Goal: Information Seeking & Learning: Learn about a topic

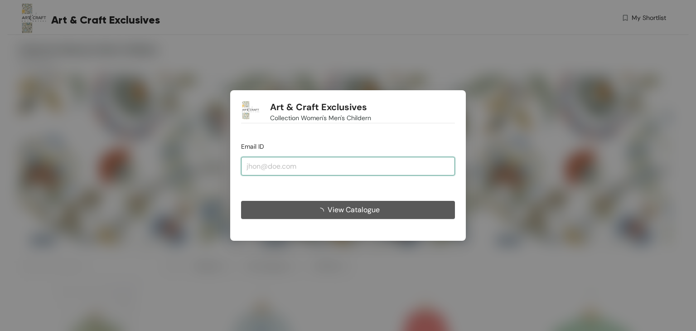
click at [289, 164] on input "email" at bounding box center [348, 166] width 214 height 18
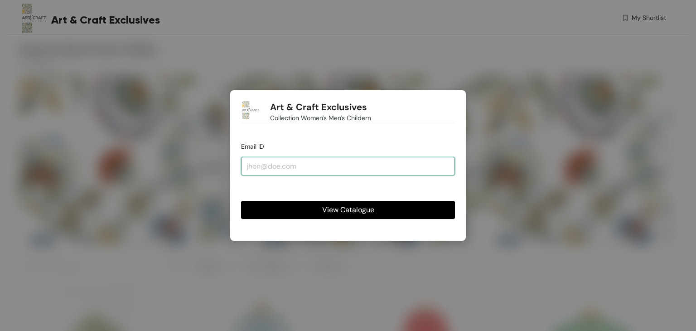
type input "[EMAIL_ADDRESS][DOMAIN_NAME]"
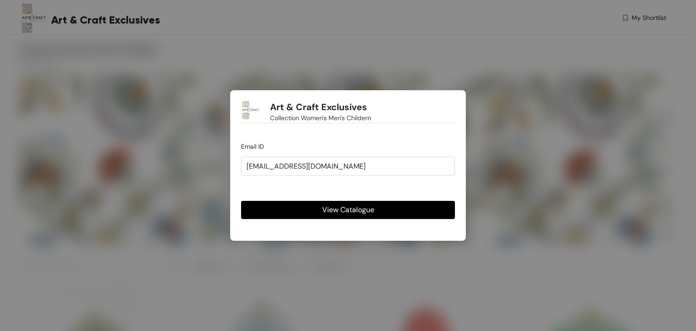
click at [344, 208] on span "View Catalogue" at bounding box center [348, 209] width 52 height 11
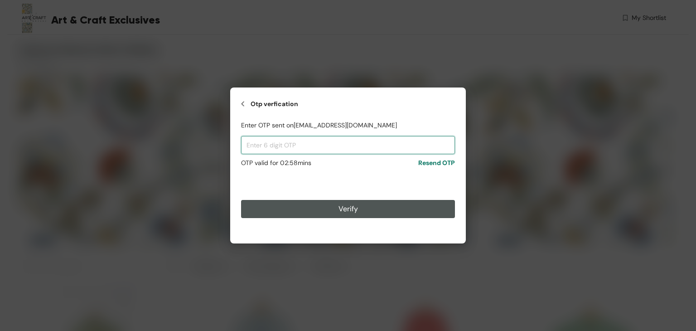
click at [317, 145] on input "text" at bounding box center [348, 145] width 214 height 18
click at [263, 139] on input "text" at bounding box center [348, 145] width 214 height 18
paste input "219296"
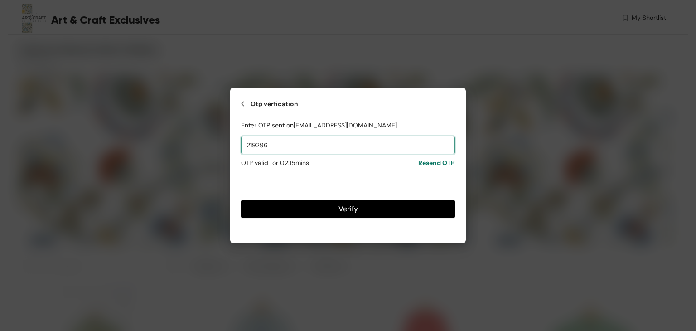
type input "219296"
click at [341, 209] on span "Verify" at bounding box center [347, 208] width 19 height 11
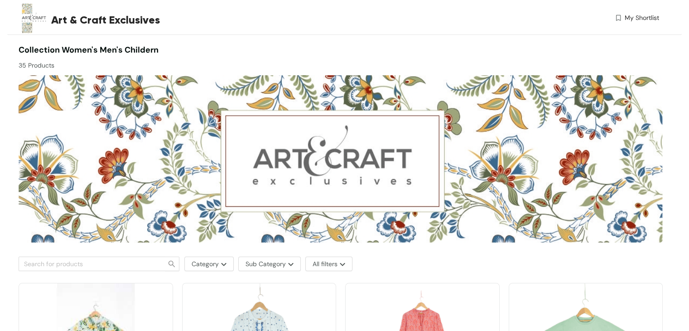
scroll to position [136, 0]
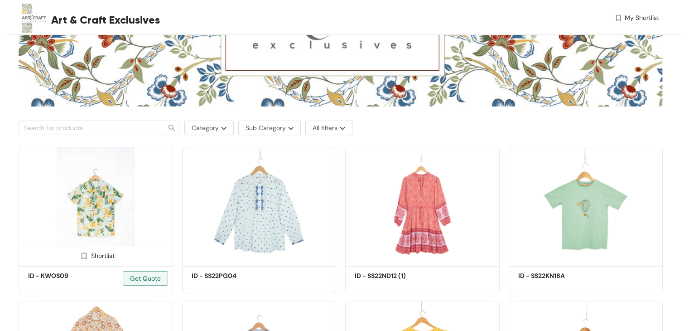
click at [98, 184] on img at bounding box center [96, 205] width 154 height 116
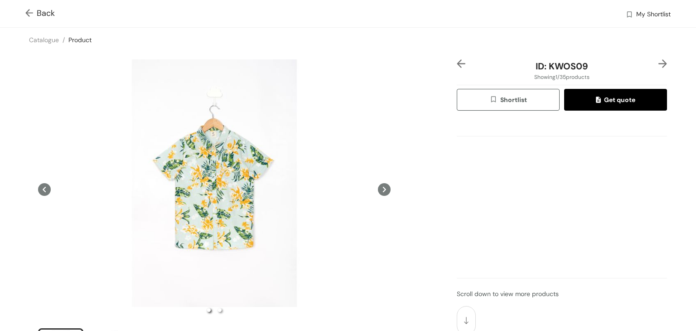
click at [30, 12] on img at bounding box center [30, 14] width 11 height 10
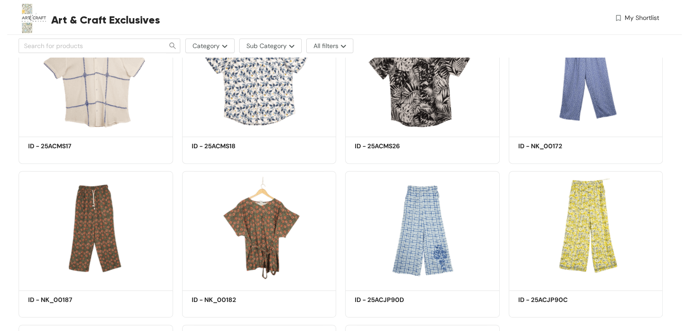
scroll to position [1349, 0]
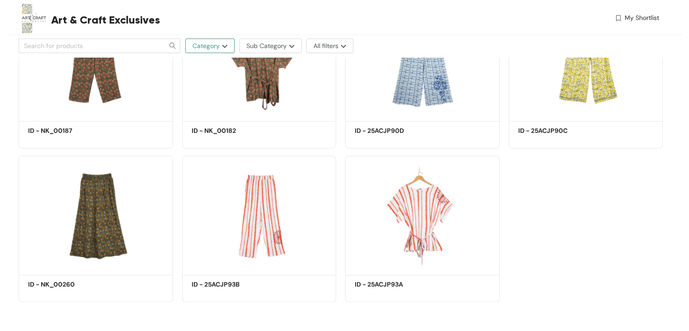
click at [205, 46] on span "Category" at bounding box center [205, 46] width 27 height 10
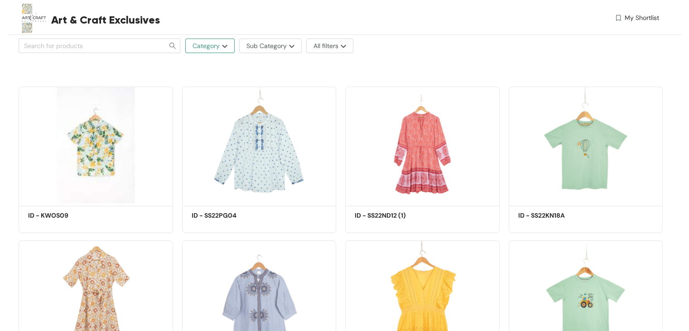
scroll to position [126, 0]
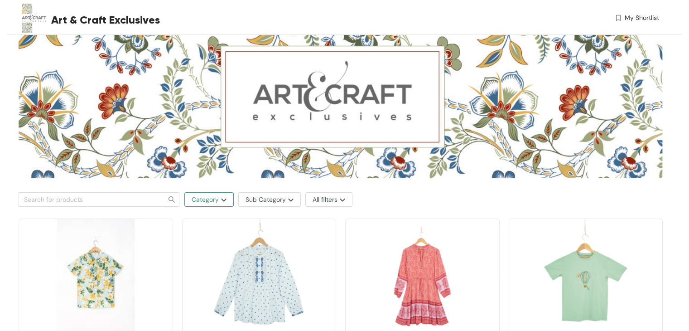
scroll to position [136, 0]
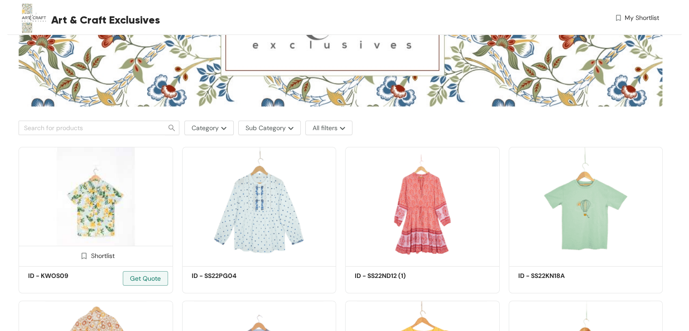
click at [92, 201] on img at bounding box center [96, 205] width 154 height 116
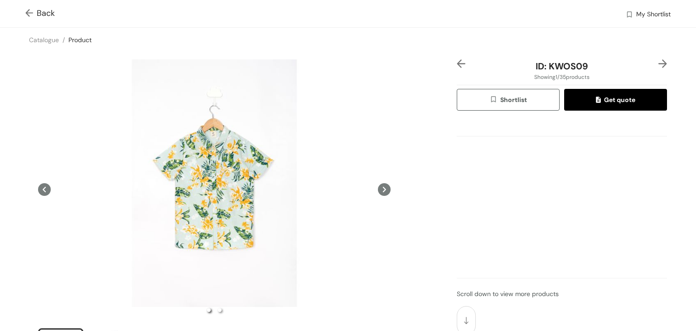
click at [622, 60] on div "ID: KWOS09" at bounding box center [561, 66] width 175 height 14
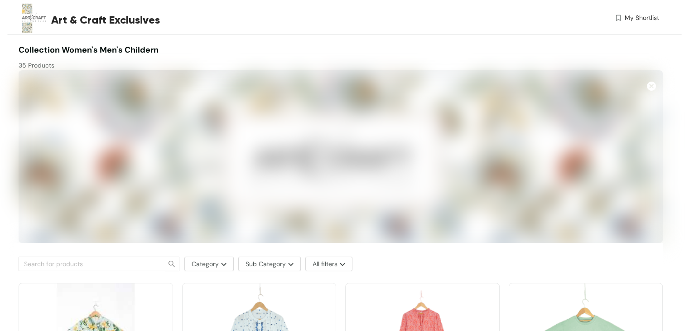
scroll to position [136, 0]
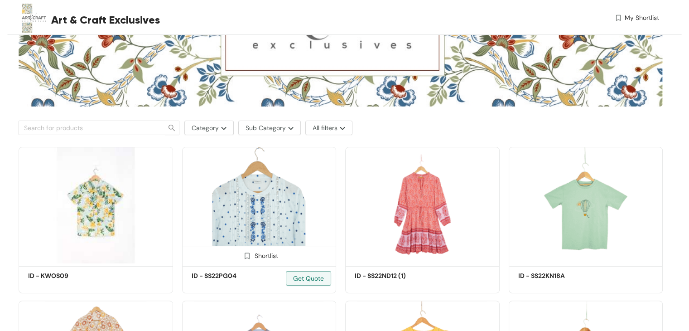
click at [274, 208] on img at bounding box center [259, 205] width 154 height 116
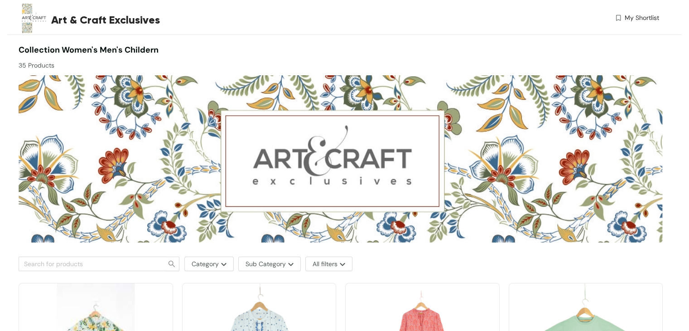
scroll to position [136, 0]
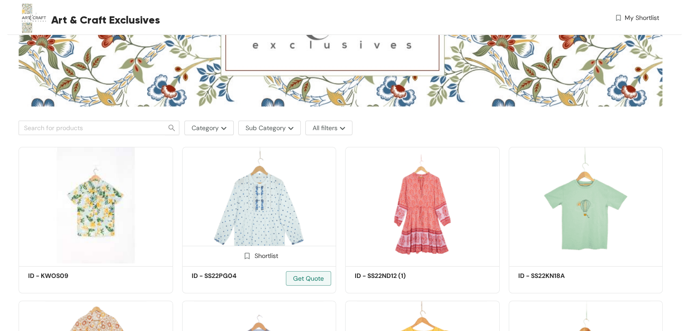
click at [255, 176] on img at bounding box center [259, 205] width 154 height 116
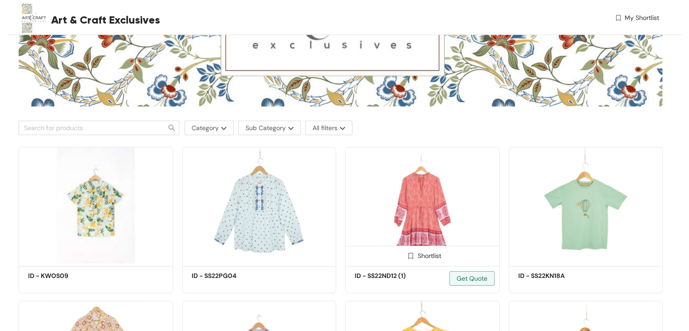
scroll to position [196, 0]
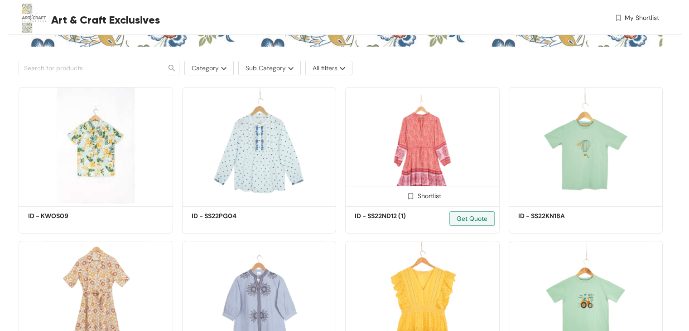
click at [412, 180] on img at bounding box center [422, 145] width 154 height 116
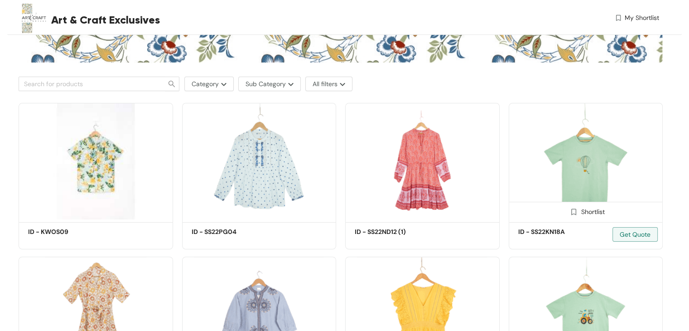
scroll to position [181, 0]
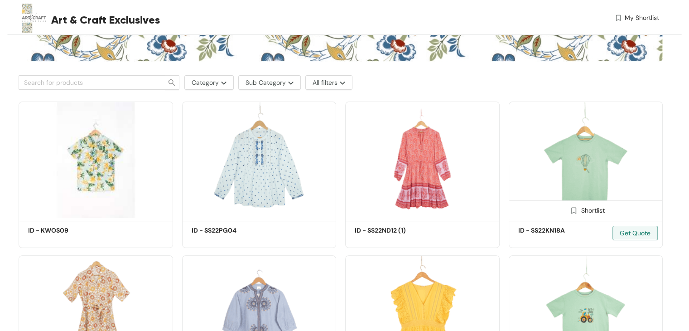
click at [580, 152] on img at bounding box center [586, 159] width 154 height 116
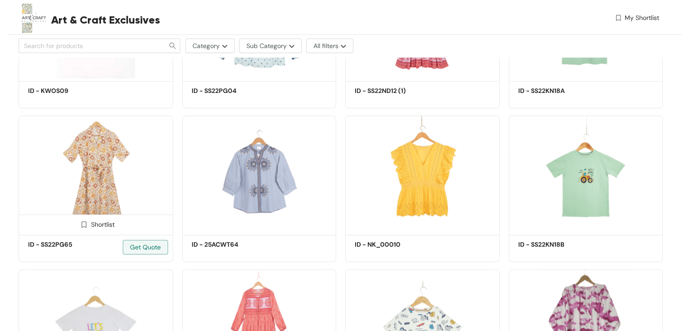
scroll to position [317, 0]
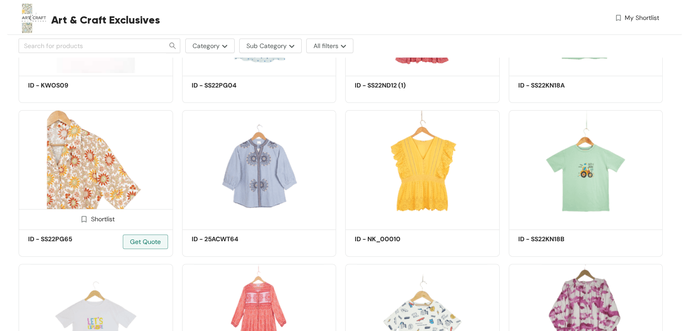
click at [87, 159] on img at bounding box center [96, 168] width 154 height 116
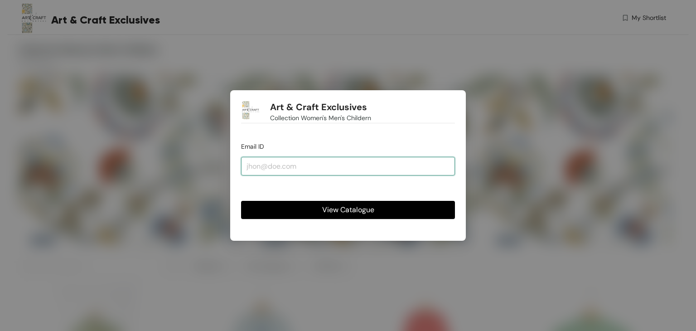
click at [261, 169] on input "email" at bounding box center [348, 166] width 214 height 18
type input "[EMAIL_ADDRESS][DOMAIN_NAME]"
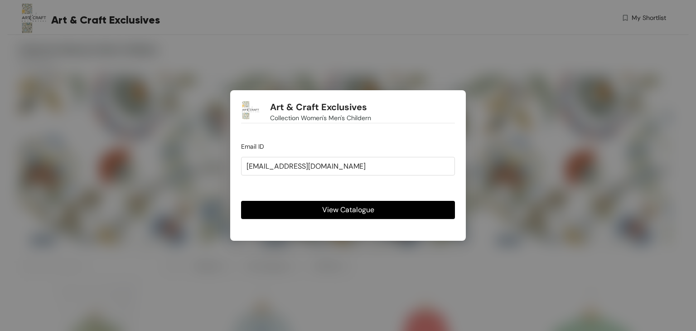
click at [308, 212] on button "View Catalogue" at bounding box center [348, 210] width 214 height 18
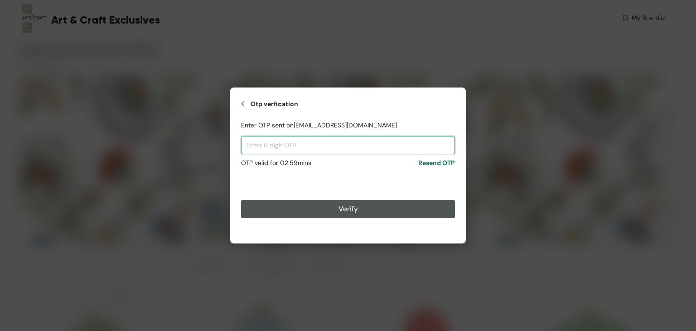
click at [349, 145] on input "text" at bounding box center [348, 145] width 214 height 18
click at [316, 139] on input "text" at bounding box center [348, 145] width 214 height 18
paste input "230895"
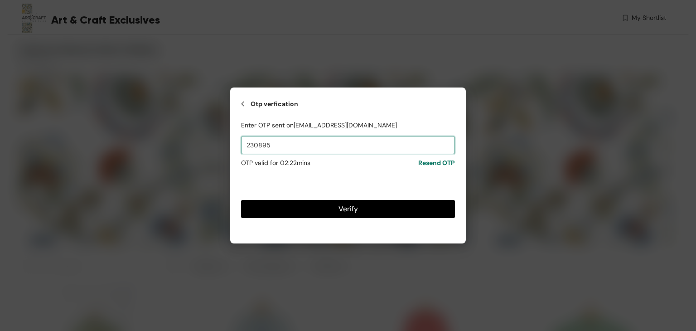
type input "230895"
drag, startPoint x: 327, startPoint y: 212, endPoint x: 315, endPoint y: 208, distance: 12.6
click at [328, 212] on button "Verify" at bounding box center [348, 209] width 214 height 18
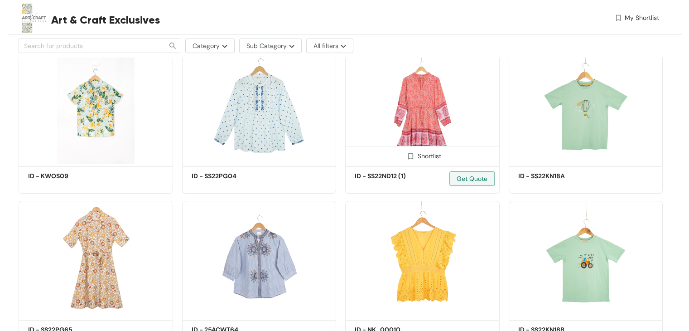
scroll to position [317, 0]
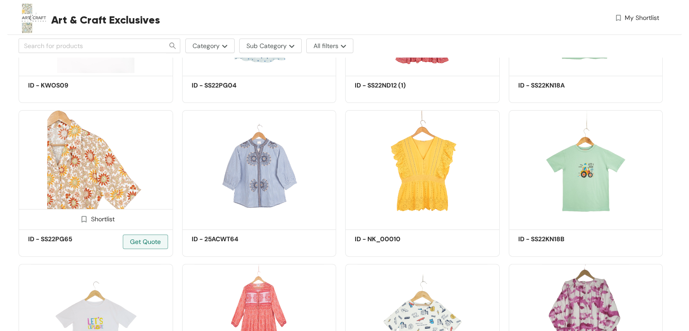
click at [89, 171] on img at bounding box center [96, 168] width 154 height 116
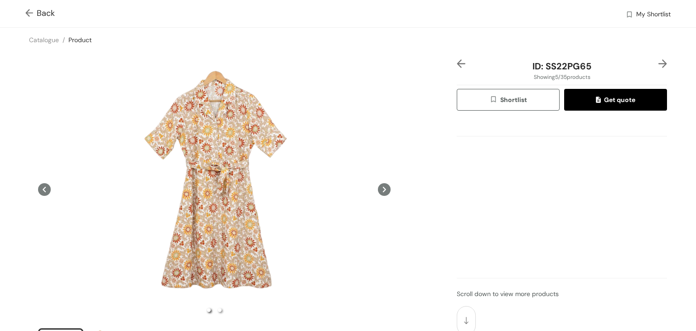
click at [24, 11] on div "Back My Shortlist" at bounding box center [348, 13] width 696 height 27
click at [29, 14] on img at bounding box center [30, 14] width 11 height 10
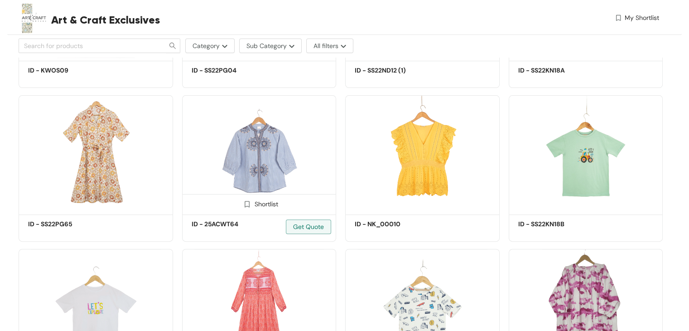
scroll to position [362, 0]
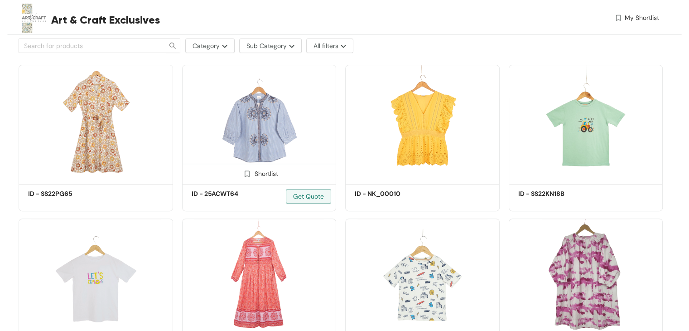
click at [274, 139] on img at bounding box center [259, 123] width 154 height 116
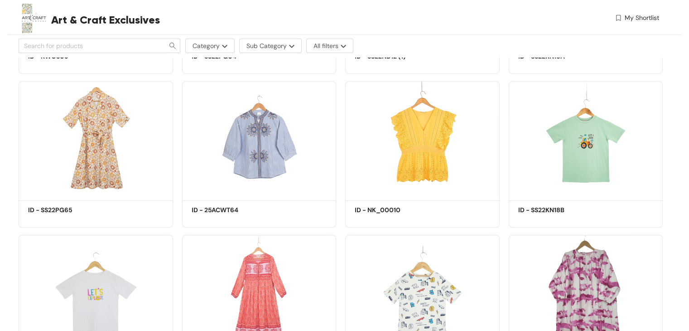
scroll to position [362, 0]
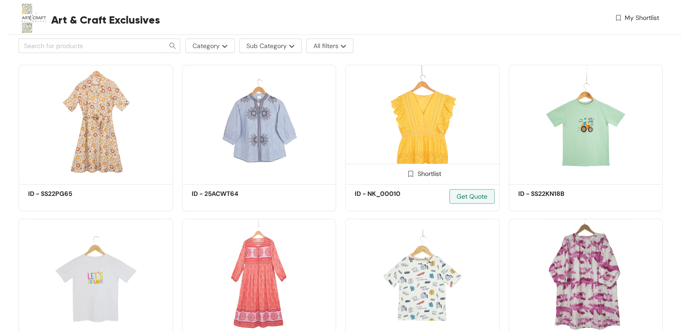
click at [429, 127] on img at bounding box center [422, 123] width 154 height 116
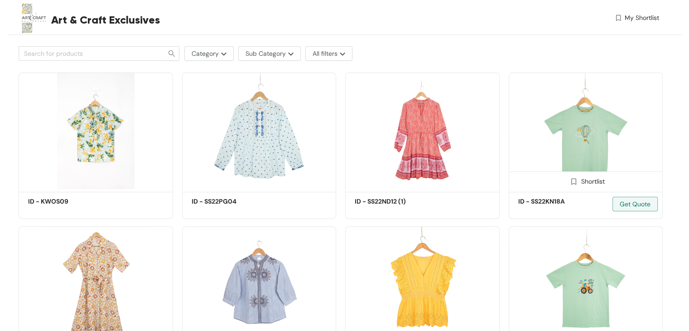
scroll to position [226, 0]
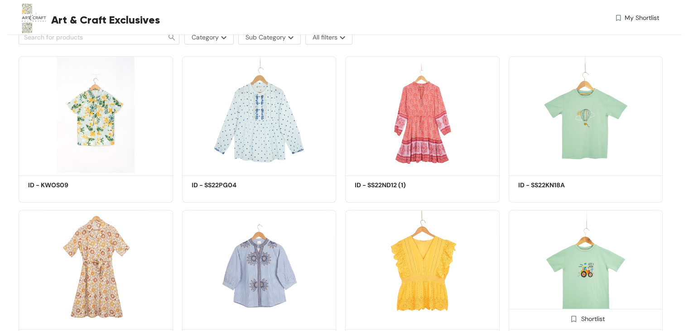
click at [593, 268] on img at bounding box center [586, 268] width 154 height 116
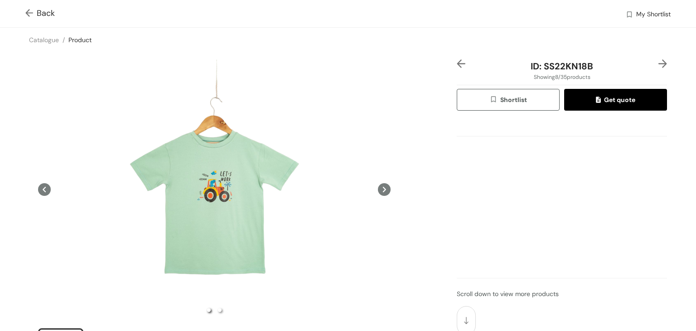
click at [31, 14] on img at bounding box center [30, 14] width 11 height 10
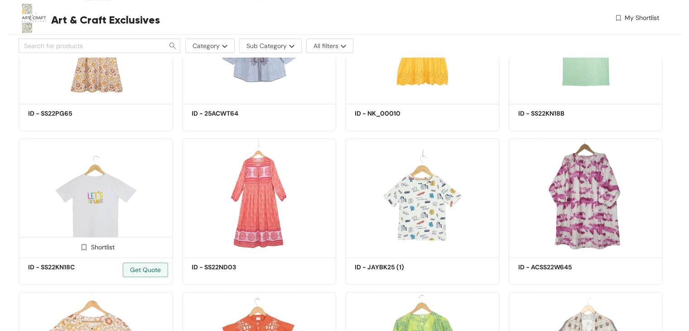
scroll to position [453, 0]
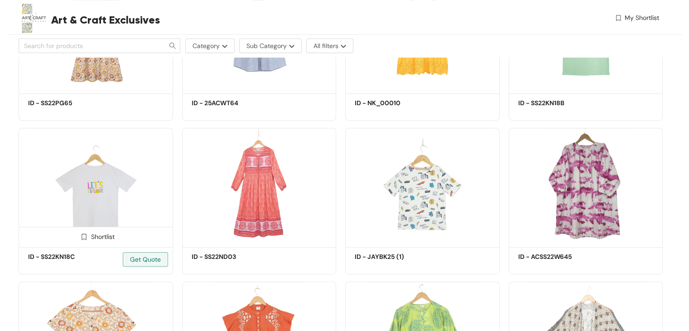
click at [97, 179] on img at bounding box center [96, 186] width 154 height 116
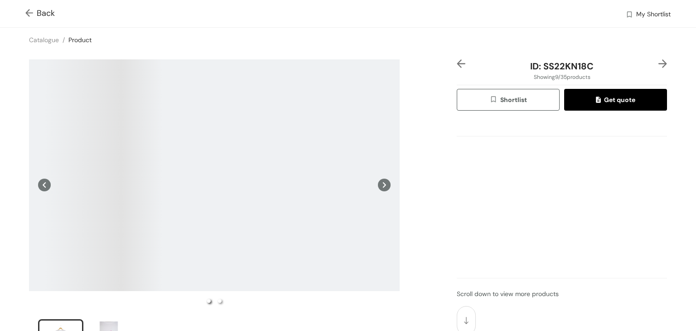
click at [384, 186] on icon at bounding box center [384, 184] width 13 height 13
click at [43, 183] on icon at bounding box center [44, 184] width 13 height 13
click at [385, 182] on icon at bounding box center [384, 184] width 13 height 13
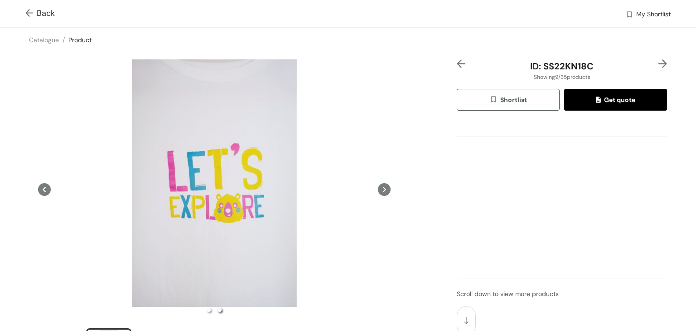
click at [40, 185] on icon at bounding box center [44, 189] width 13 height 13
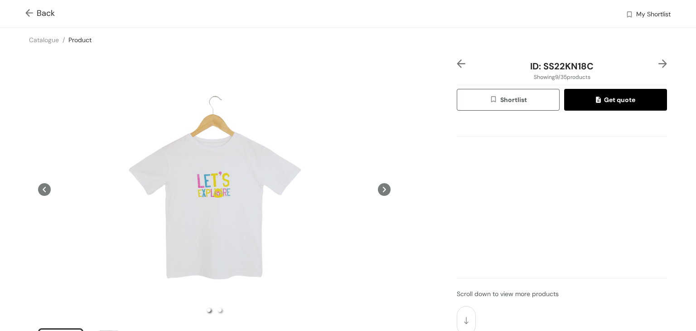
click at [28, 12] on img at bounding box center [30, 14] width 11 height 10
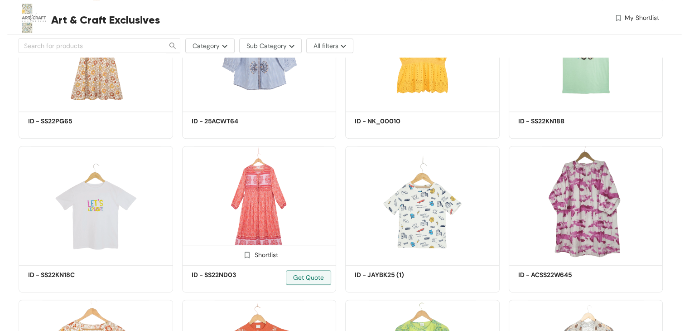
scroll to position [498, 0]
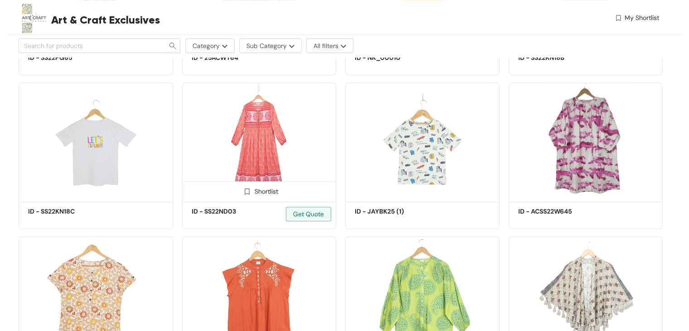
click at [265, 144] on img at bounding box center [259, 140] width 154 height 116
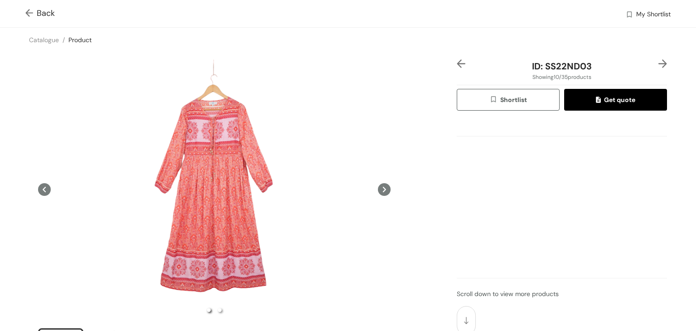
click at [27, 15] on img at bounding box center [30, 14] width 11 height 10
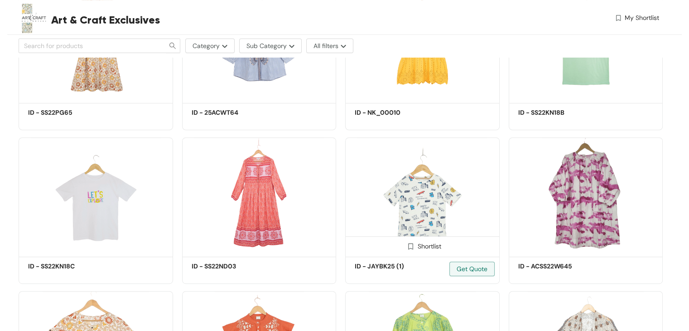
scroll to position [453, 0]
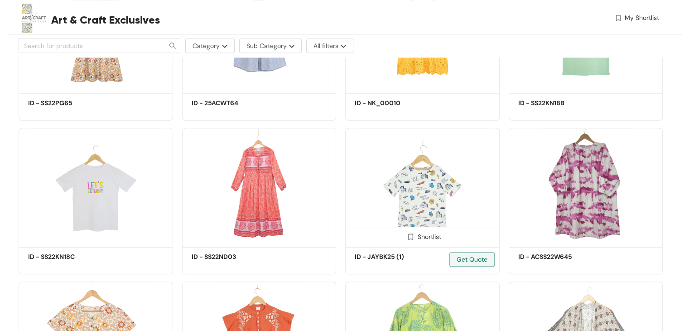
click at [435, 196] on img at bounding box center [422, 186] width 154 height 116
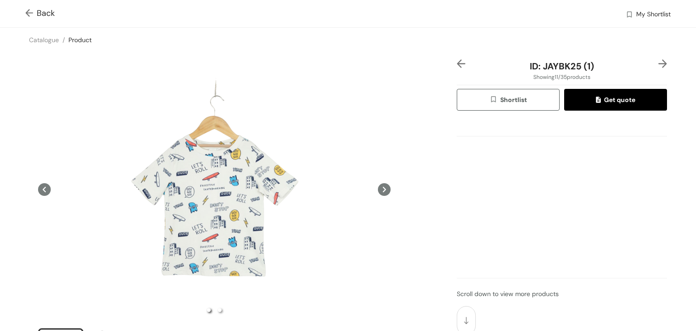
click at [29, 14] on img at bounding box center [30, 14] width 11 height 10
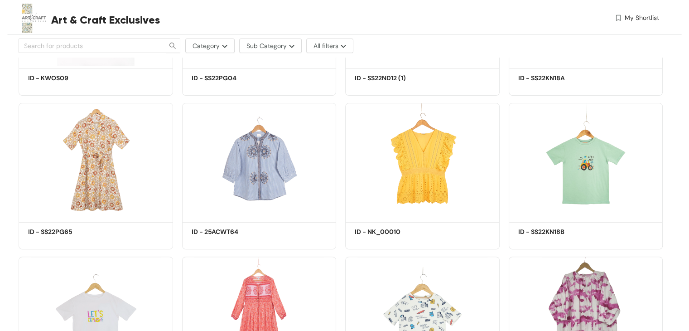
scroll to position [453, 0]
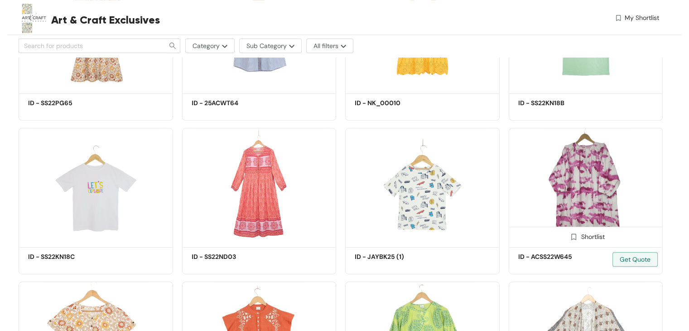
click at [544, 192] on img at bounding box center [586, 186] width 154 height 116
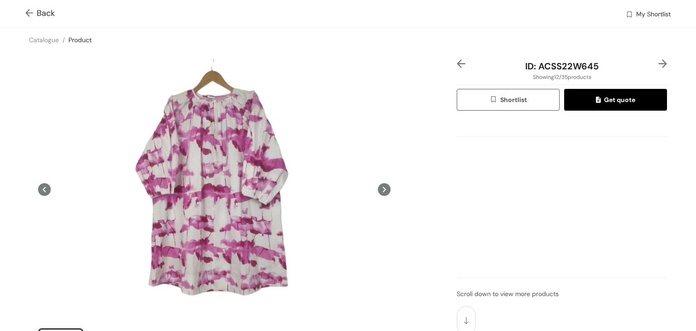
click at [34, 11] on img at bounding box center [30, 14] width 11 height 10
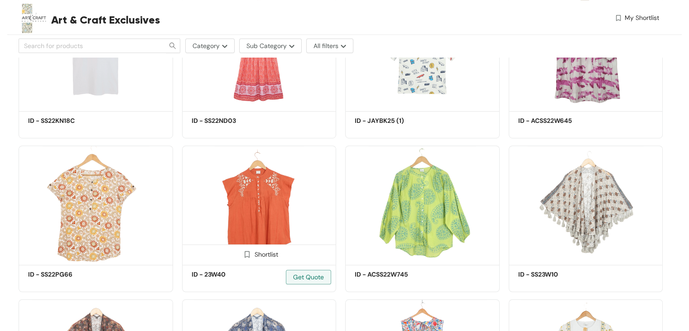
scroll to position [634, 0]
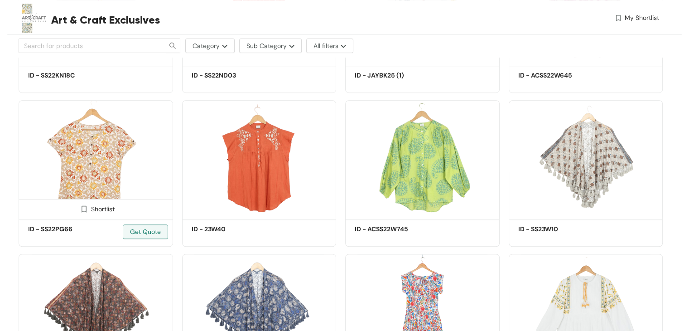
click at [93, 151] on img at bounding box center [96, 158] width 154 height 116
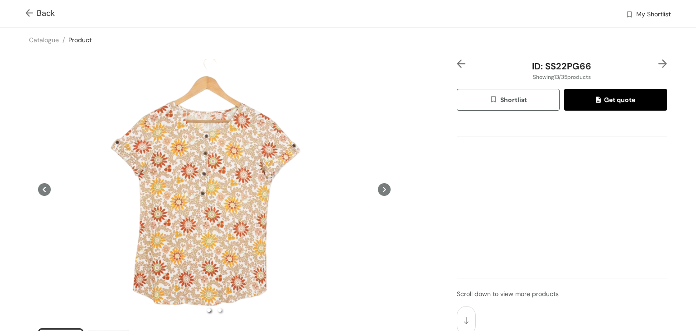
click at [321, 48] on div "Catalogue / Product /" at bounding box center [348, 40] width 696 height 24
click at [29, 11] on img at bounding box center [30, 14] width 11 height 10
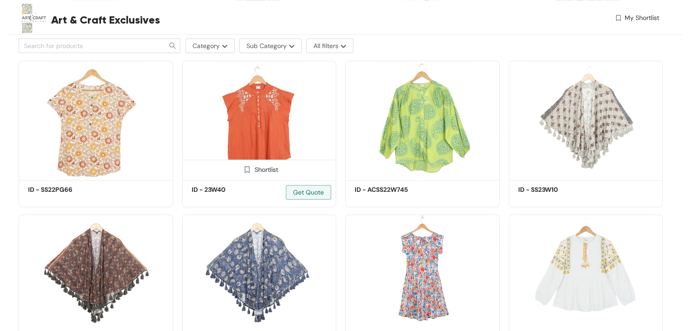
scroll to position [674, 0]
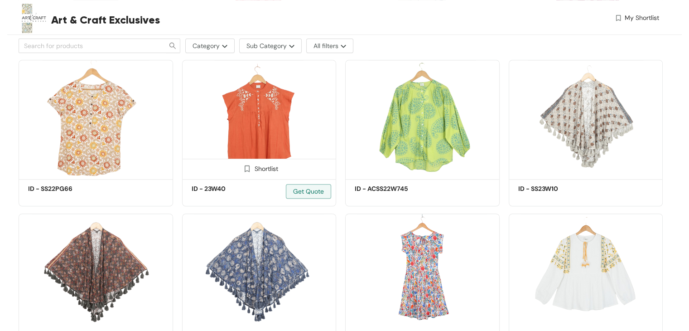
click at [219, 121] on img at bounding box center [259, 118] width 154 height 116
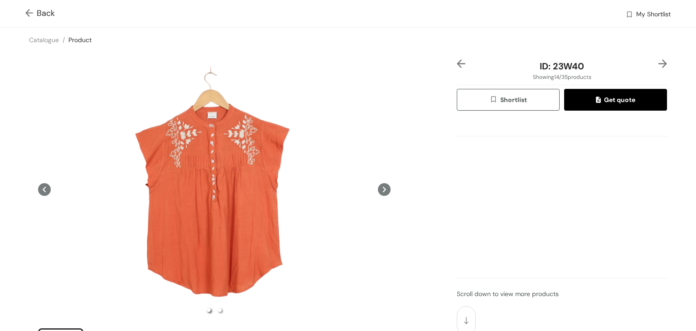
click at [28, 15] on img at bounding box center [30, 14] width 11 height 10
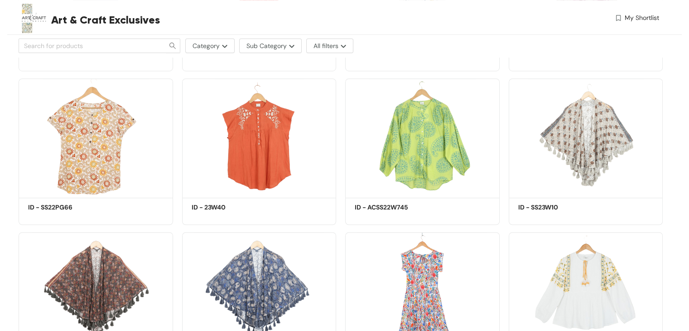
scroll to position [674, 0]
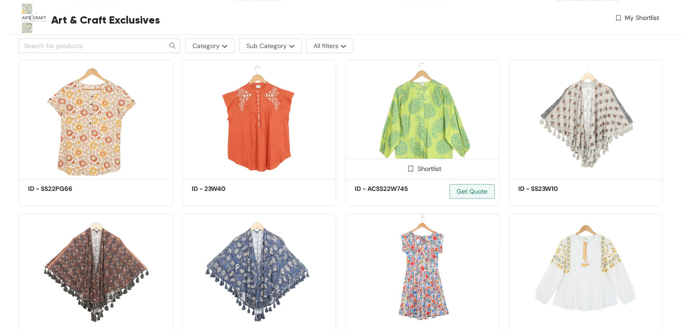
click at [384, 120] on img at bounding box center [422, 118] width 154 height 116
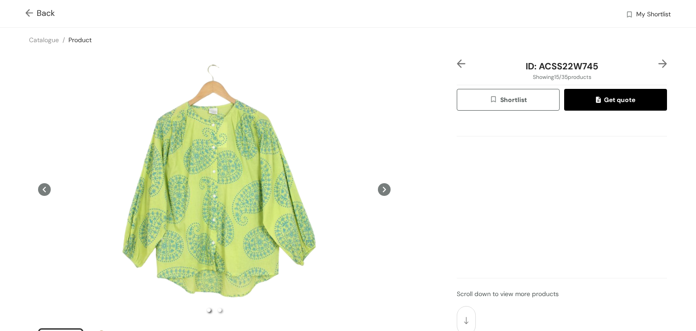
click at [31, 15] on img at bounding box center [30, 14] width 11 height 10
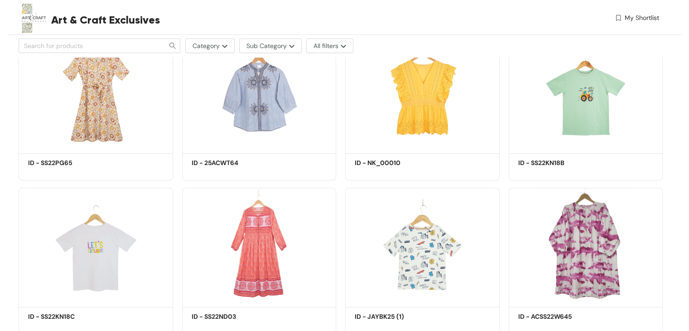
scroll to position [674, 0]
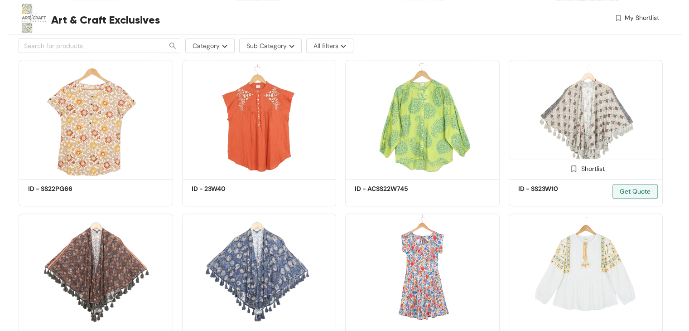
click at [566, 118] on img at bounding box center [586, 118] width 154 height 116
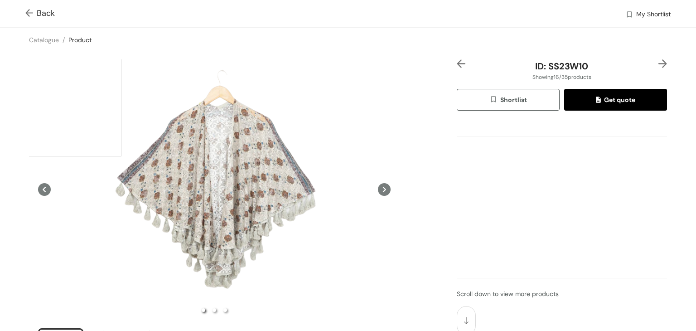
click at [33, 10] on img at bounding box center [30, 14] width 11 height 10
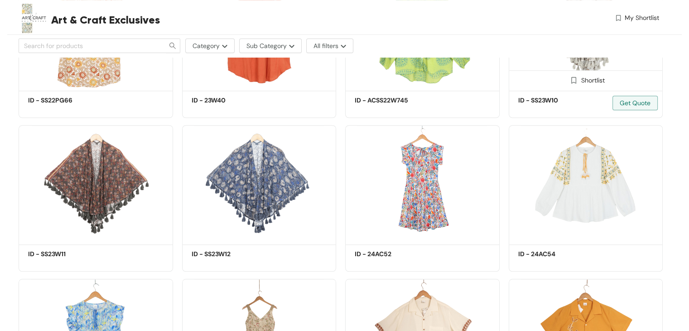
scroll to position [810, 0]
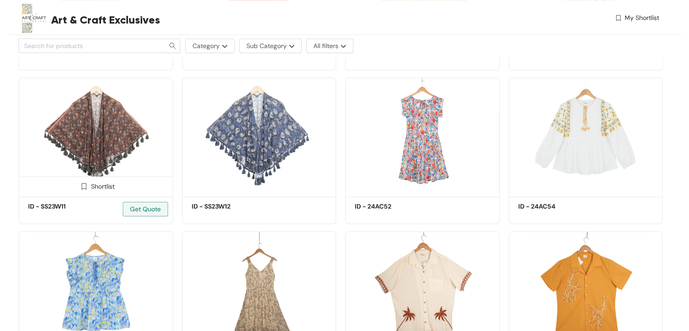
click at [105, 149] on img at bounding box center [96, 135] width 154 height 116
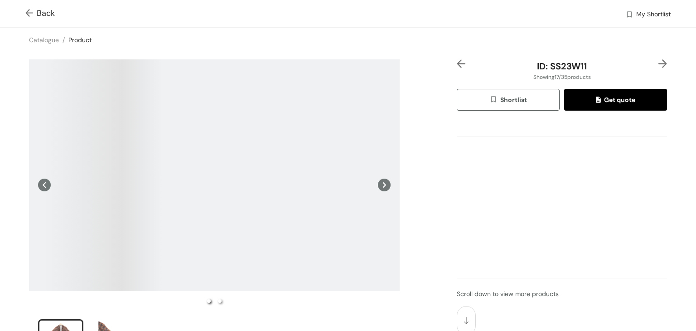
click at [32, 10] on img at bounding box center [30, 14] width 11 height 10
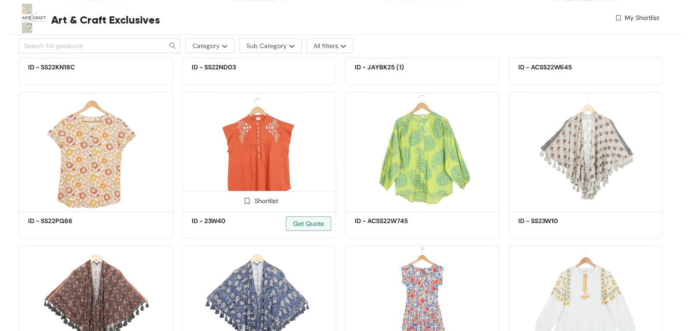
scroll to position [725, 0]
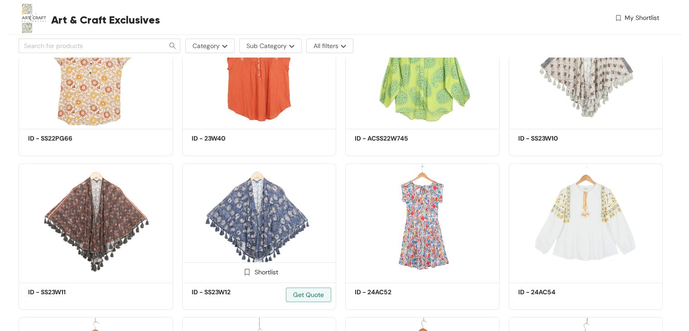
click at [268, 202] on img at bounding box center [259, 221] width 154 height 116
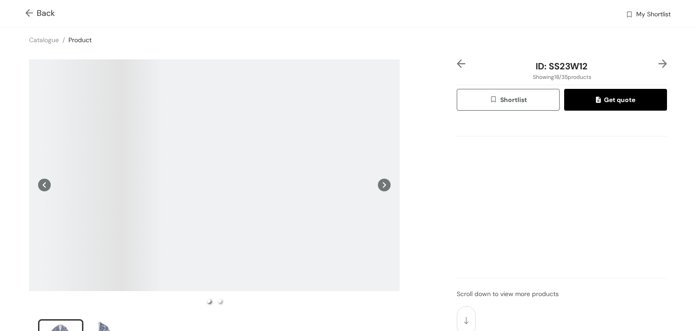
click at [30, 17] on img at bounding box center [30, 14] width 11 height 10
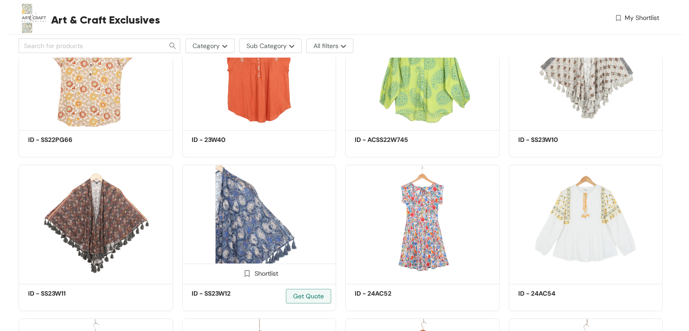
scroll to position [724, 0]
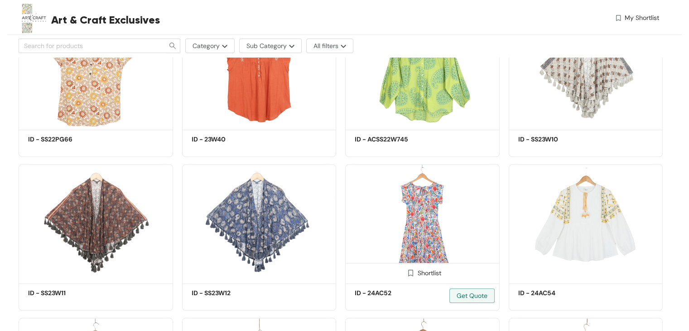
click at [385, 203] on img at bounding box center [422, 222] width 154 height 116
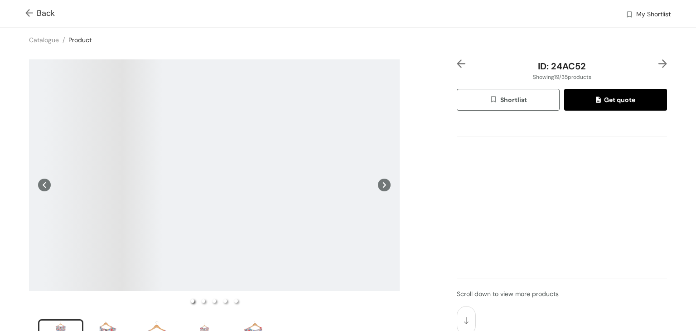
click at [28, 9] on img at bounding box center [30, 14] width 11 height 10
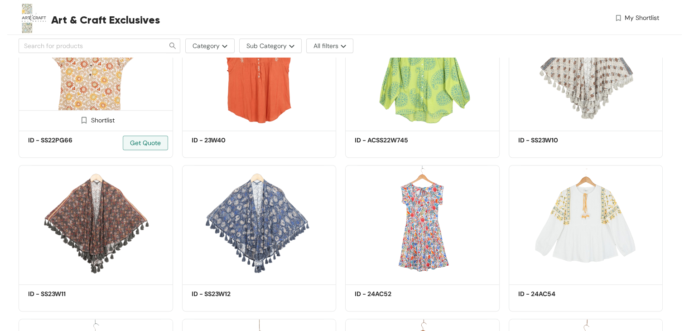
scroll to position [724, 0]
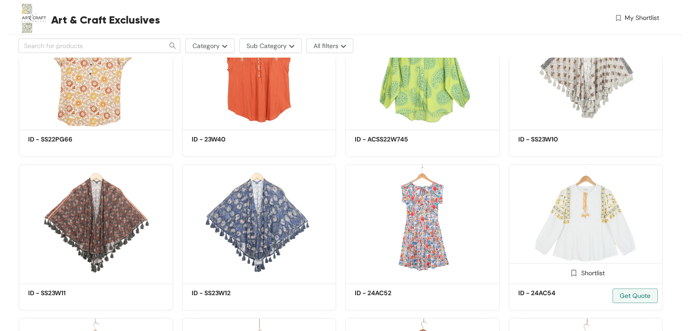
click at [569, 220] on img at bounding box center [586, 222] width 154 height 116
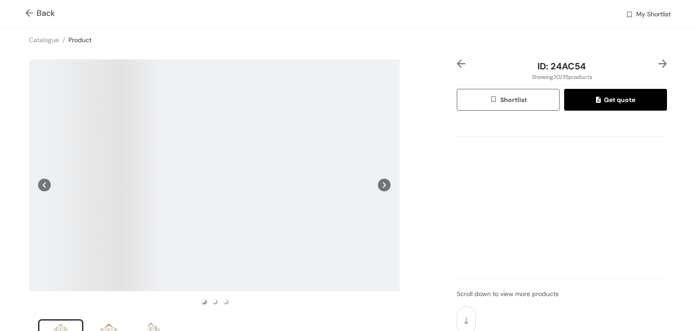
click at [29, 12] on img at bounding box center [30, 14] width 11 height 10
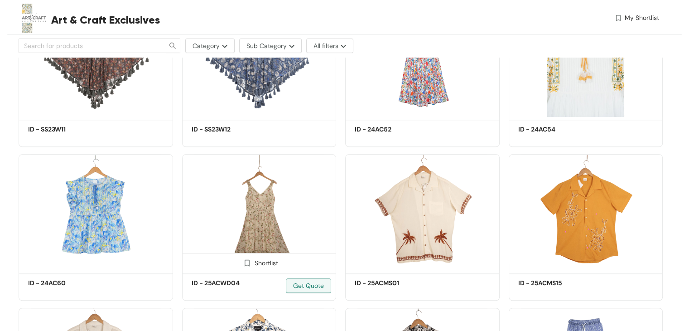
scroll to position [996, 0]
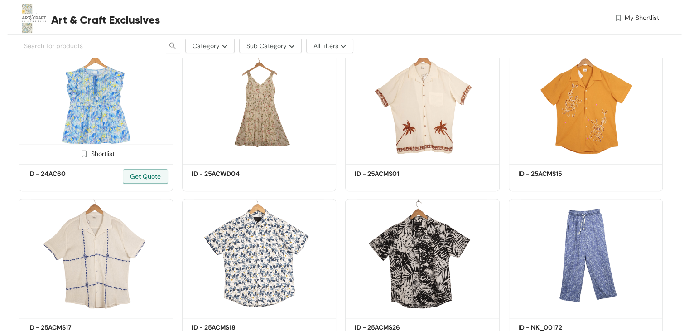
click at [91, 94] on img at bounding box center [96, 103] width 154 height 116
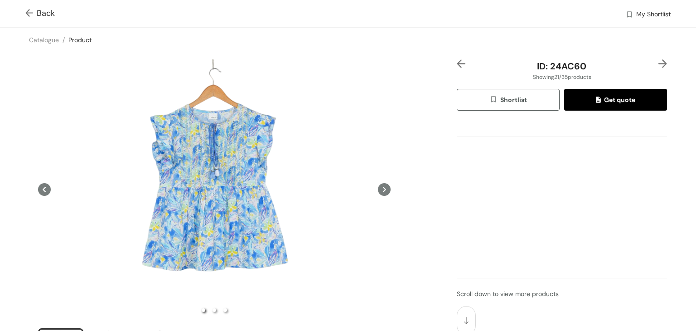
click at [33, 14] on img at bounding box center [30, 14] width 11 height 10
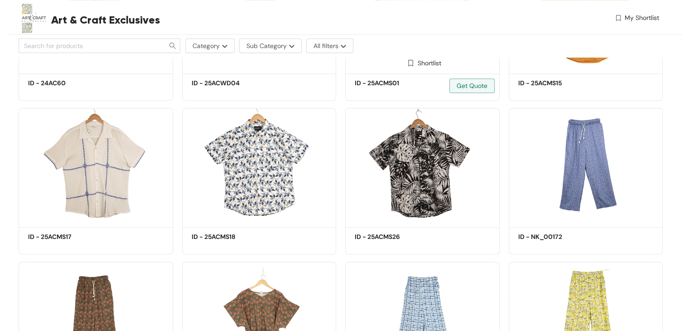
scroll to position [951, 0]
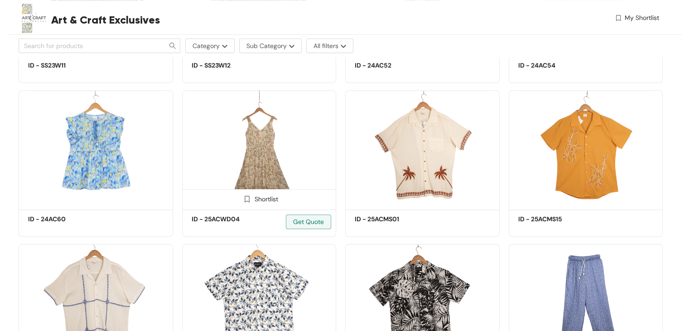
click at [243, 141] on img at bounding box center [259, 148] width 154 height 116
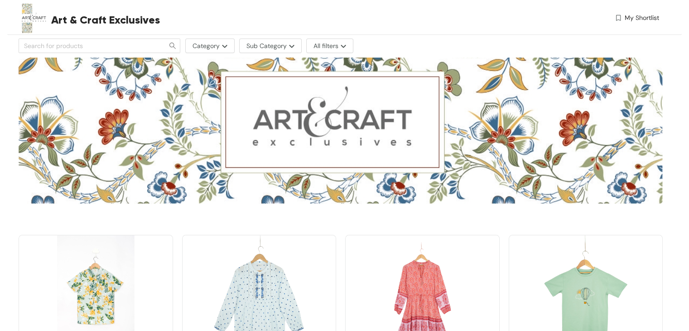
scroll to position [951, 0]
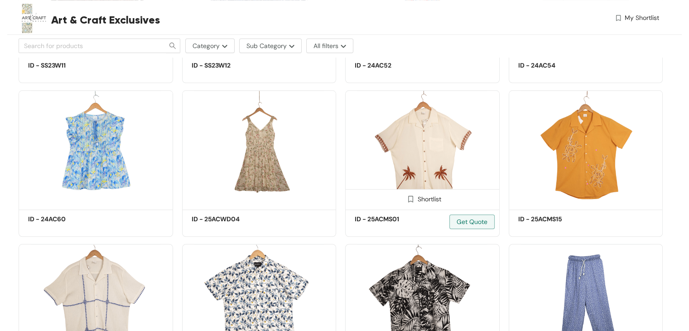
click at [424, 144] on img at bounding box center [422, 148] width 154 height 116
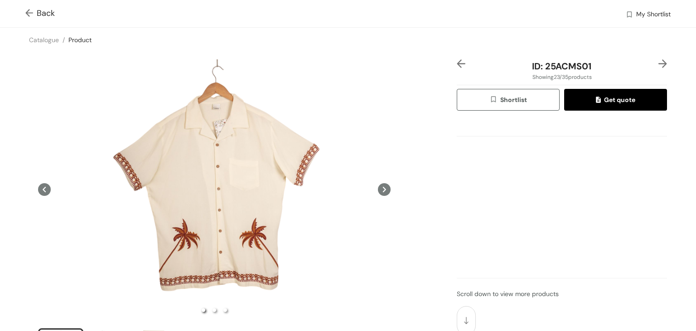
click at [29, 17] on img at bounding box center [30, 14] width 11 height 10
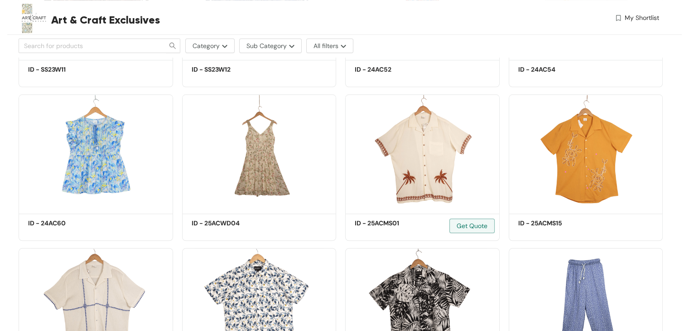
scroll to position [951, 0]
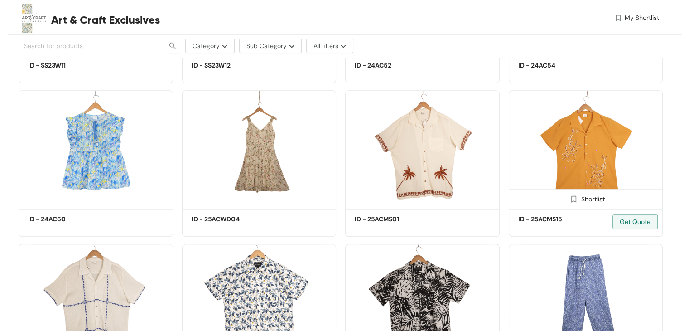
click at [578, 154] on img at bounding box center [586, 148] width 154 height 116
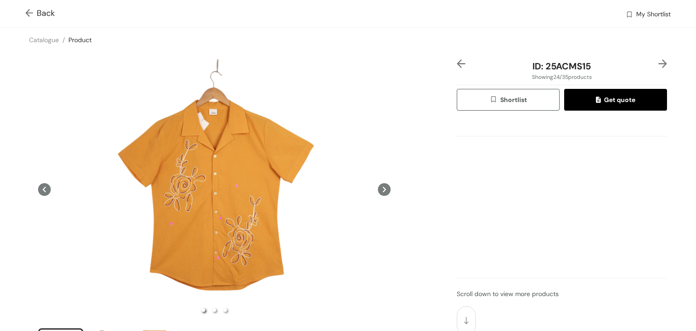
click at [30, 10] on img at bounding box center [30, 14] width 11 height 10
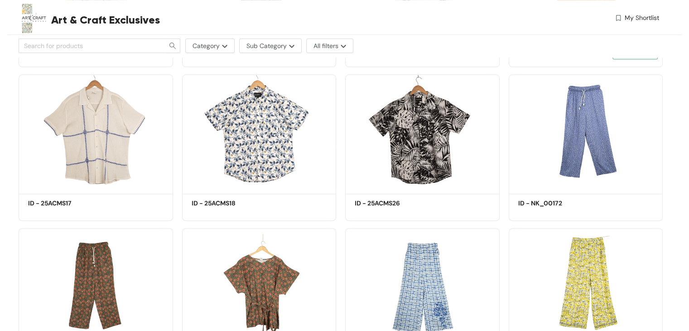
scroll to position [1132, 0]
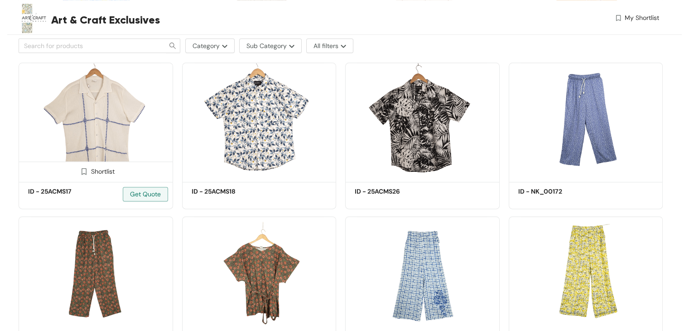
click at [118, 135] on img at bounding box center [96, 121] width 154 height 116
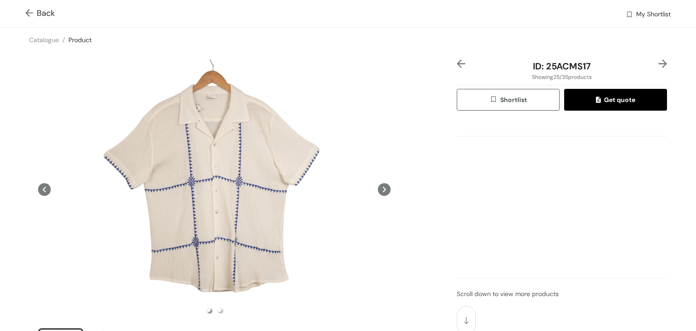
click at [30, 13] on img at bounding box center [30, 14] width 11 height 10
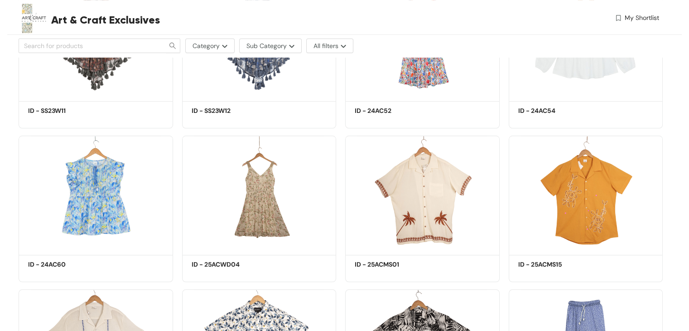
scroll to position [1042, 0]
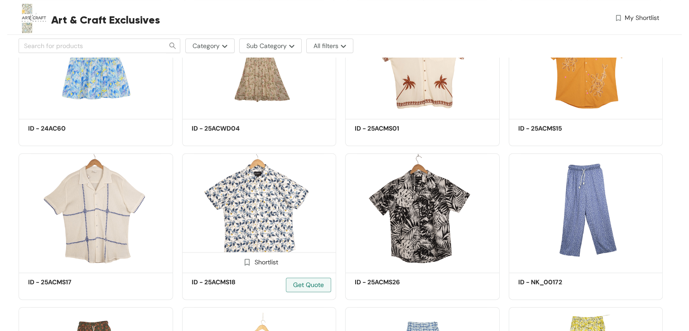
click at [268, 213] on img at bounding box center [259, 211] width 154 height 116
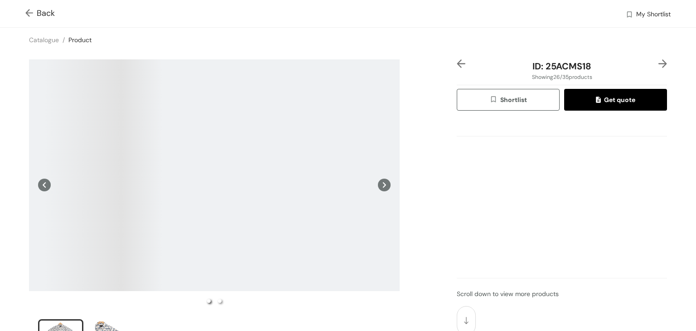
click at [30, 14] on img at bounding box center [30, 14] width 11 height 10
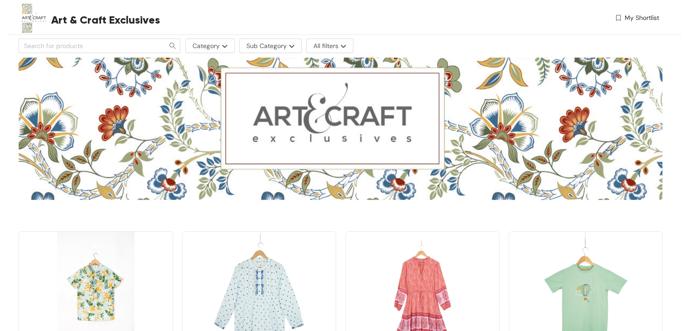
scroll to position [1042, 0]
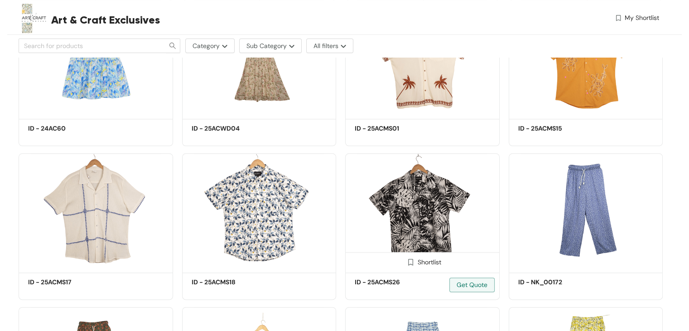
click at [366, 197] on img at bounding box center [422, 211] width 154 height 116
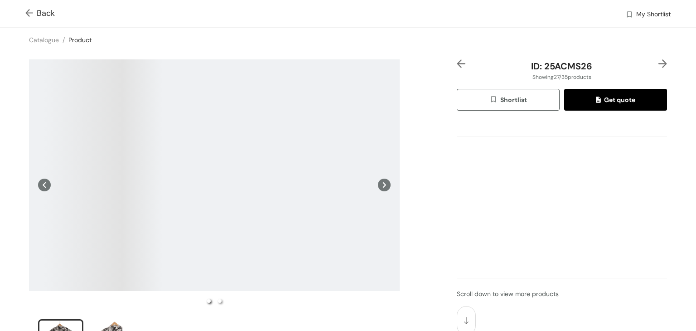
click at [37, 15] on span "Back" at bounding box center [39, 13] width 29 height 12
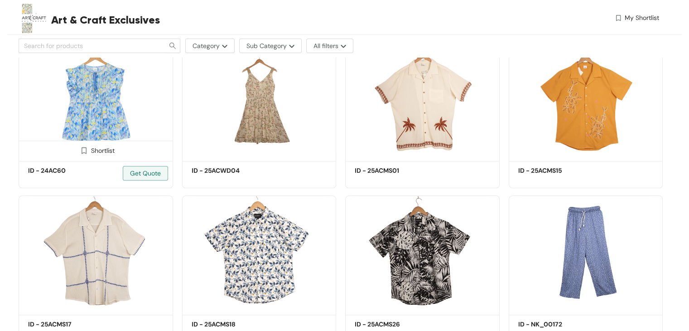
scroll to position [1042, 0]
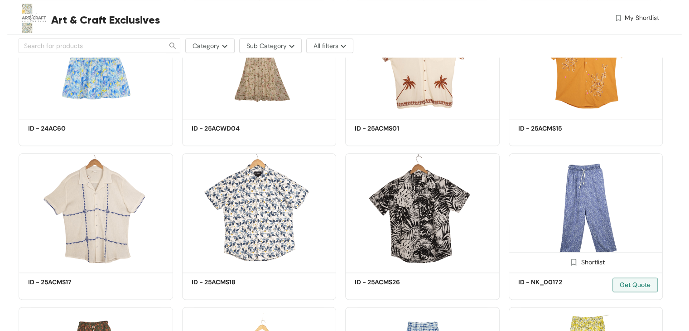
click at [611, 196] on img at bounding box center [586, 211] width 154 height 116
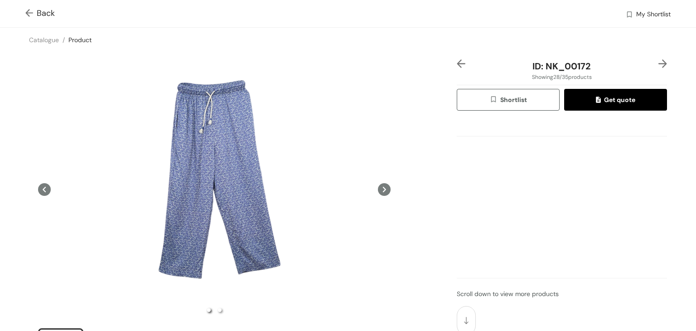
click at [31, 14] on img at bounding box center [30, 14] width 11 height 10
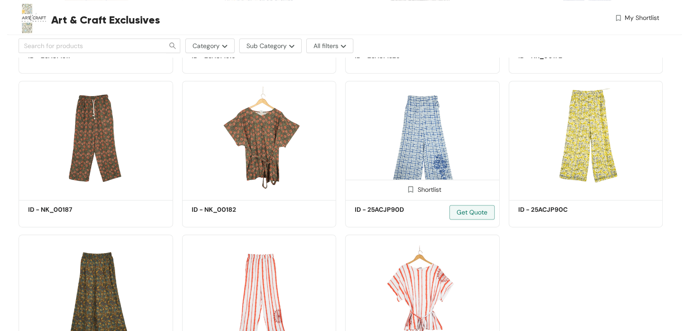
scroll to position [1268, 0]
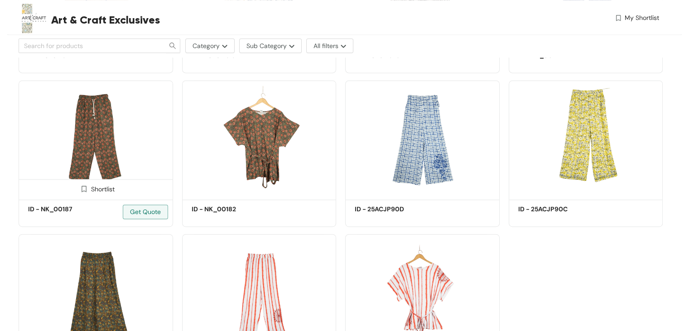
click at [104, 149] on img at bounding box center [96, 138] width 154 height 116
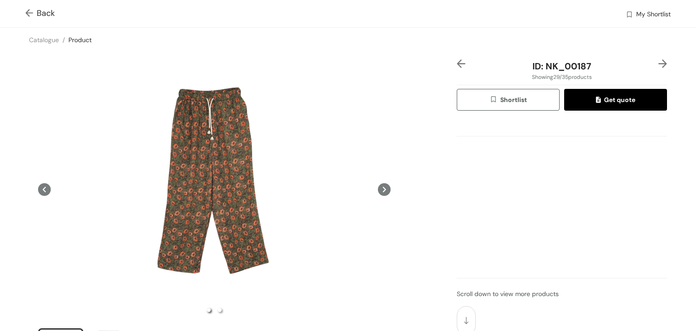
click at [26, 14] on img at bounding box center [30, 14] width 11 height 10
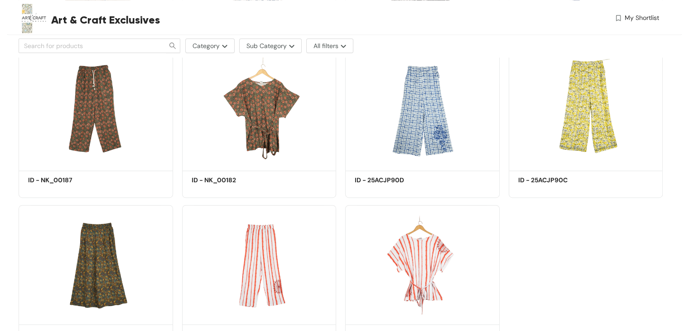
scroll to position [1313, 0]
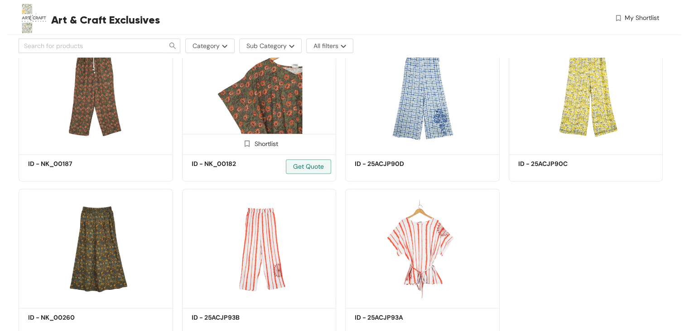
click at [242, 86] on img at bounding box center [259, 93] width 154 height 116
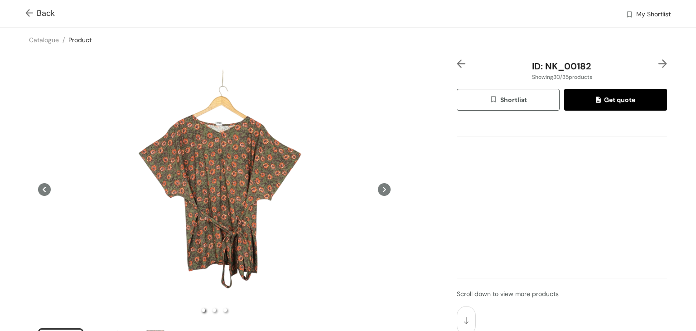
click at [26, 13] on img at bounding box center [30, 14] width 11 height 10
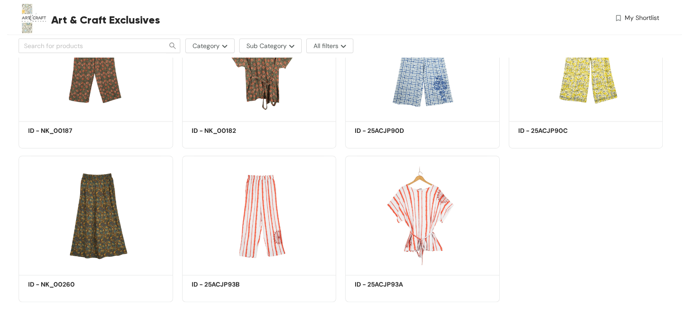
scroll to position [1258, 0]
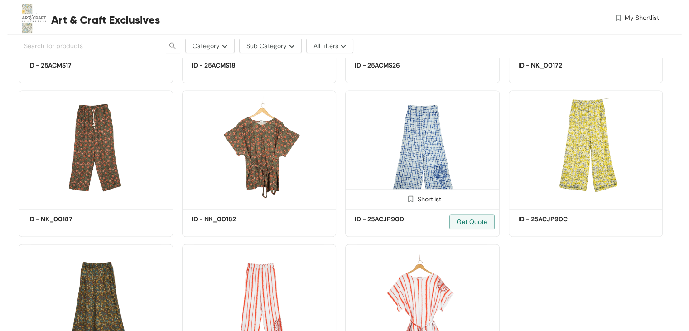
click at [444, 158] on img at bounding box center [422, 148] width 154 height 116
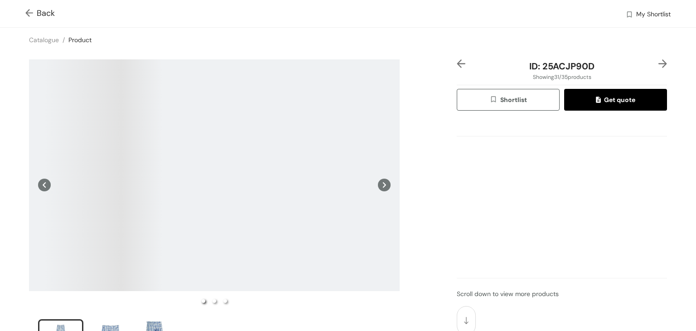
click at [27, 8] on span at bounding box center [30, 13] width 11 height 11
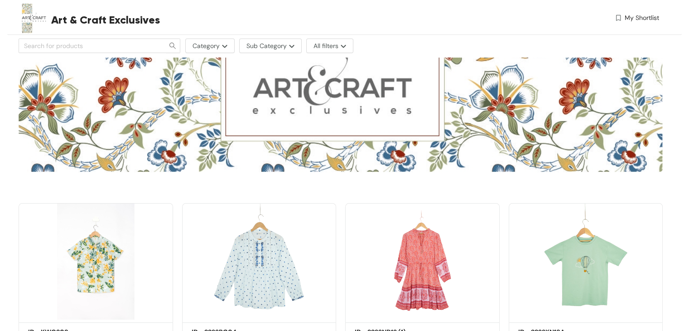
scroll to position [1258, 0]
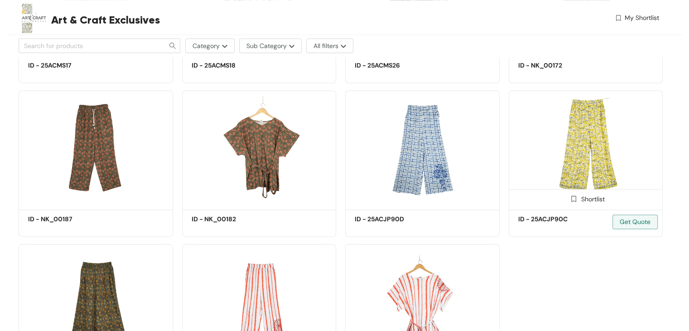
click at [593, 137] on img at bounding box center [586, 148] width 154 height 116
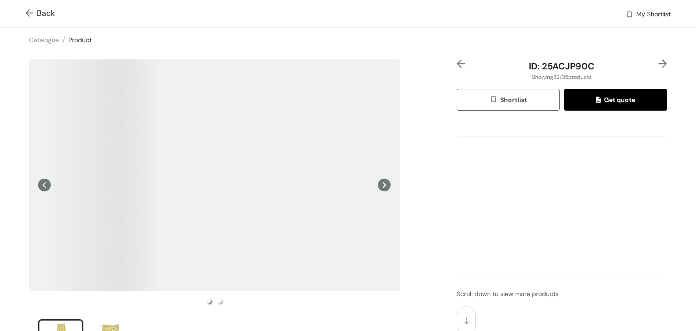
click at [34, 13] on img at bounding box center [30, 14] width 11 height 10
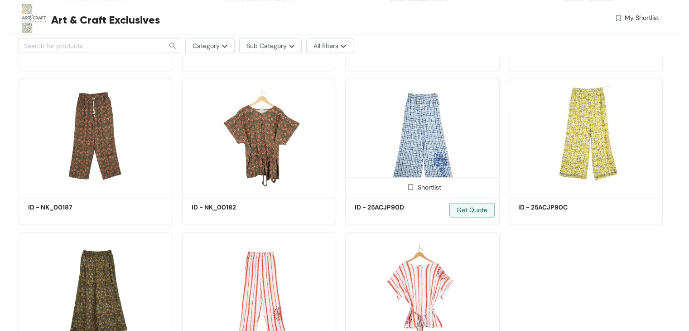
scroll to position [1349, 0]
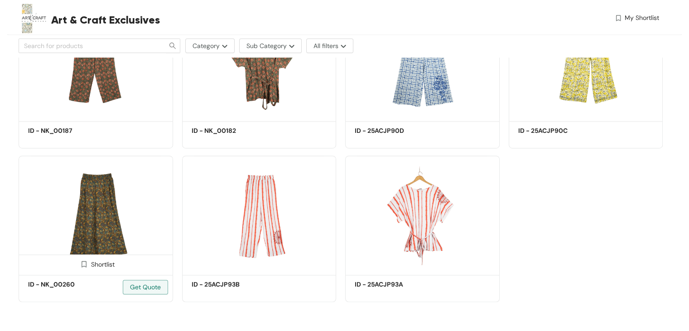
click at [127, 203] on img at bounding box center [96, 213] width 154 height 116
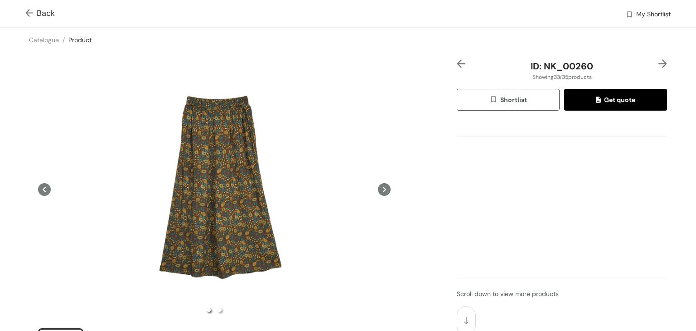
click at [28, 10] on img at bounding box center [30, 14] width 11 height 10
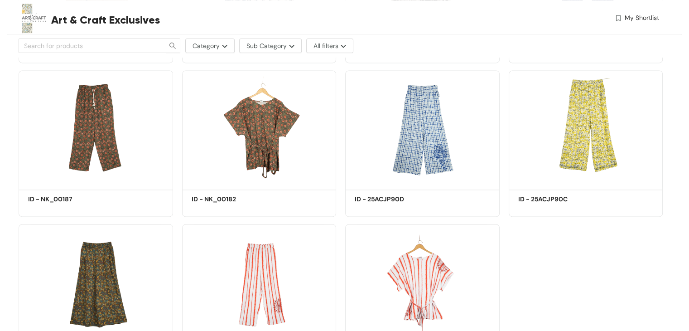
scroll to position [1284, 0]
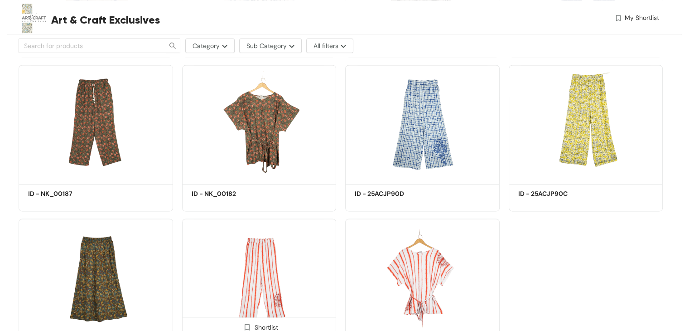
click at [282, 284] on img at bounding box center [259, 276] width 154 height 116
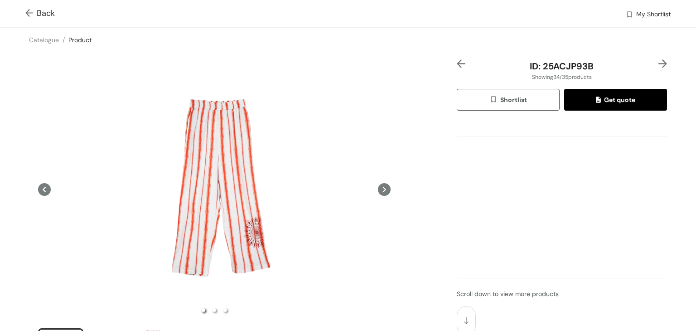
click at [29, 13] on img at bounding box center [30, 14] width 11 height 10
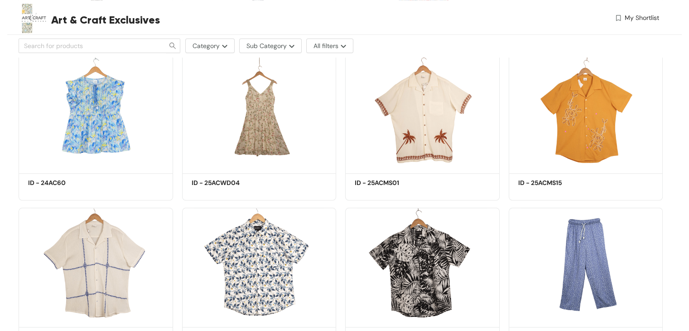
scroll to position [1284, 0]
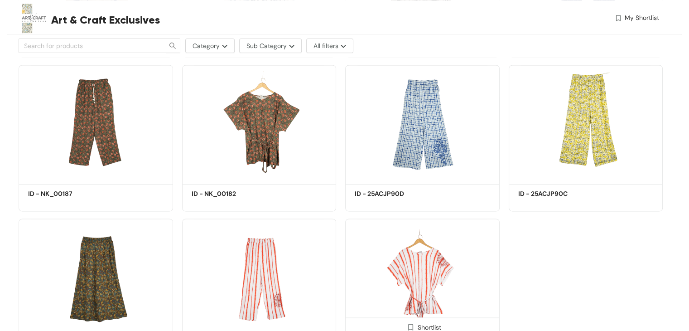
click at [414, 242] on img at bounding box center [422, 276] width 154 height 116
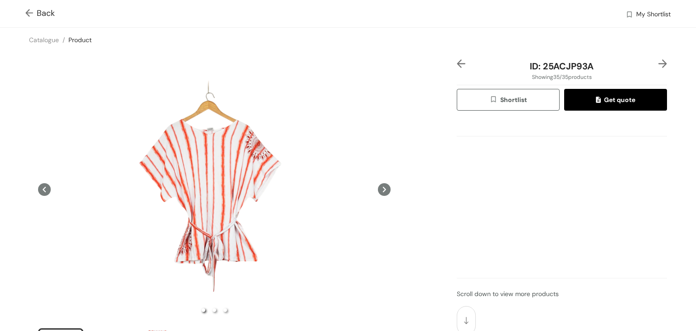
click at [252, 33] on div "Catalogue / Product /" at bounding box center [348, 40] width 696 height 24
